Goal: Information Seeking & Learning: Find specific fact

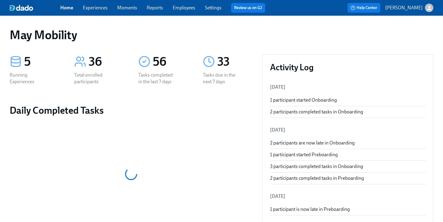
click at [183, 13] on div "Home Experiences Moments Reports Employees Settings Review us on G2 Help Center…" at bounding box center [221, 8] width 443 height 16
click at [183, 11] on span "Employees" at bounding box center [184, 8] width 23 height 7
click at [183, 9] on link "Employees" at bounding box center [184, 8] width 23 height 6
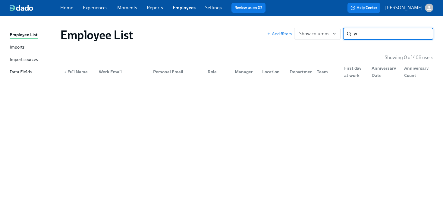
type input "y"
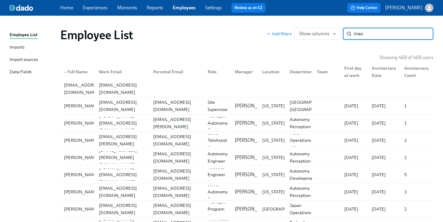
type input "mao"
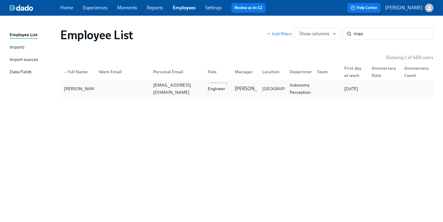
click at [111, 93] on div at bounding box center [121, 89] width 55 height 12
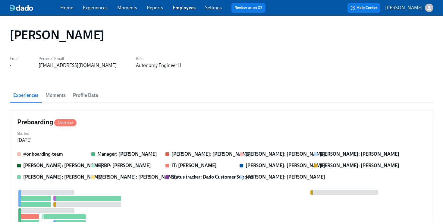
click at [94, 95] on span "Profile Data" at bounding box center [85, 95] width 25 height 8
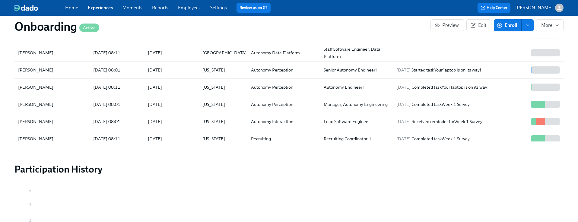
scroll to position [847, 0]
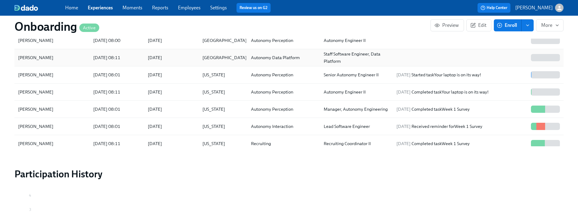
drag, startPoint x: 65, startPoint y: 59, endPoint x: 18, endPoint y: 59, distance: 46.7
click at [18, 59] on div "[PERSON_NAME]" at bounding box center [52, 58] width 73 height 12
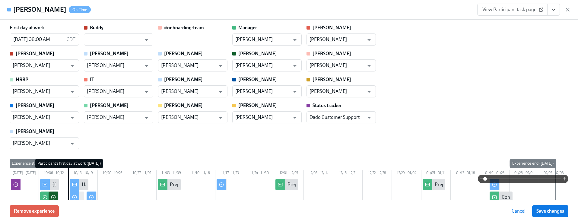
drag, startPoint x: 77, startPoint y: 12, endPoint x: 15, endPoint y: 9, distance: 62.2
click at [15, 9] on h4 "[PERSON_NAME]" at bounding box center [39, 9] width 53 height 9
copy h4 "[PERSON_NAME]"
